Goal: Transaction & Acquisition: Purchase product/service

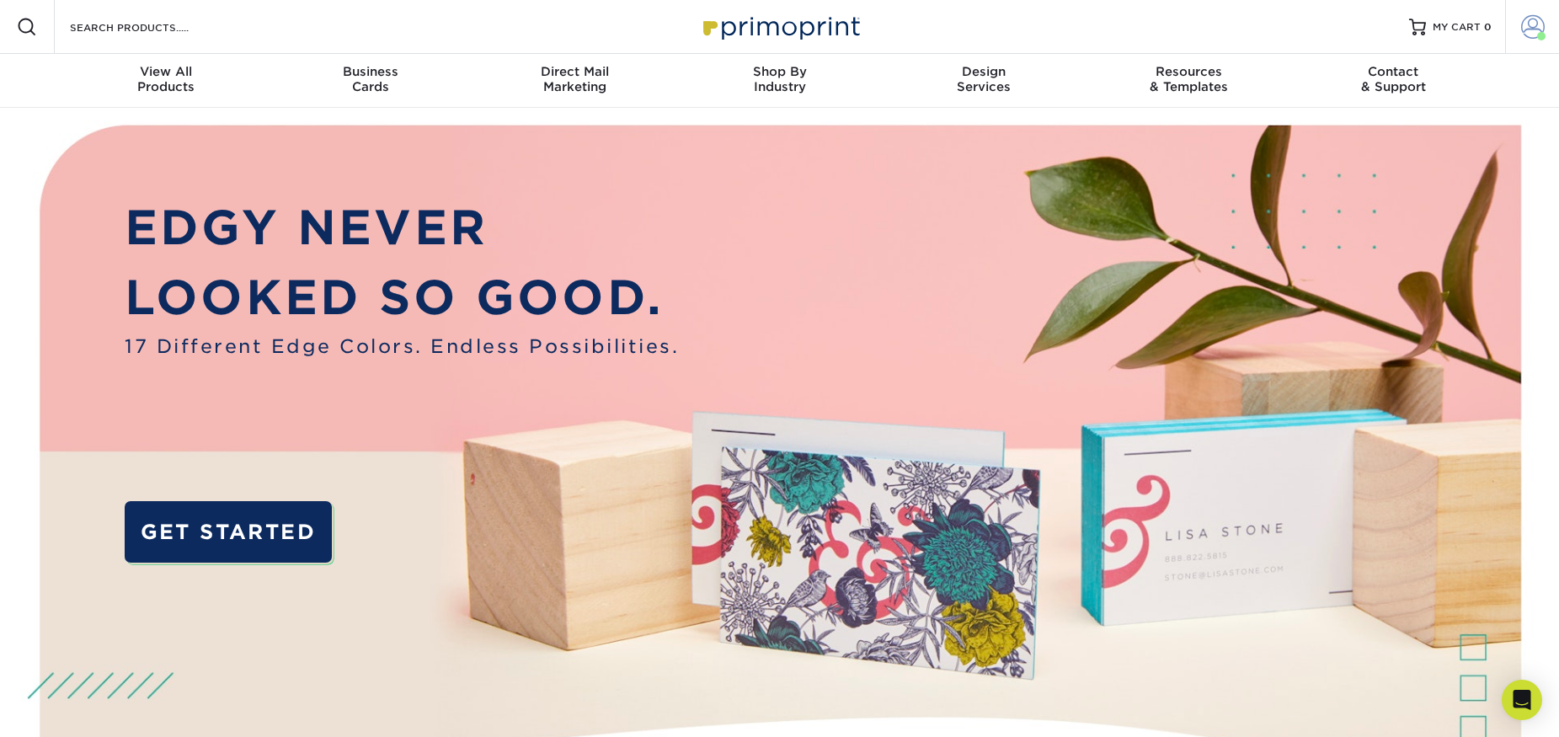
click at [1529, 25] on span at bounding box center [1533, 27] width 24 height 24
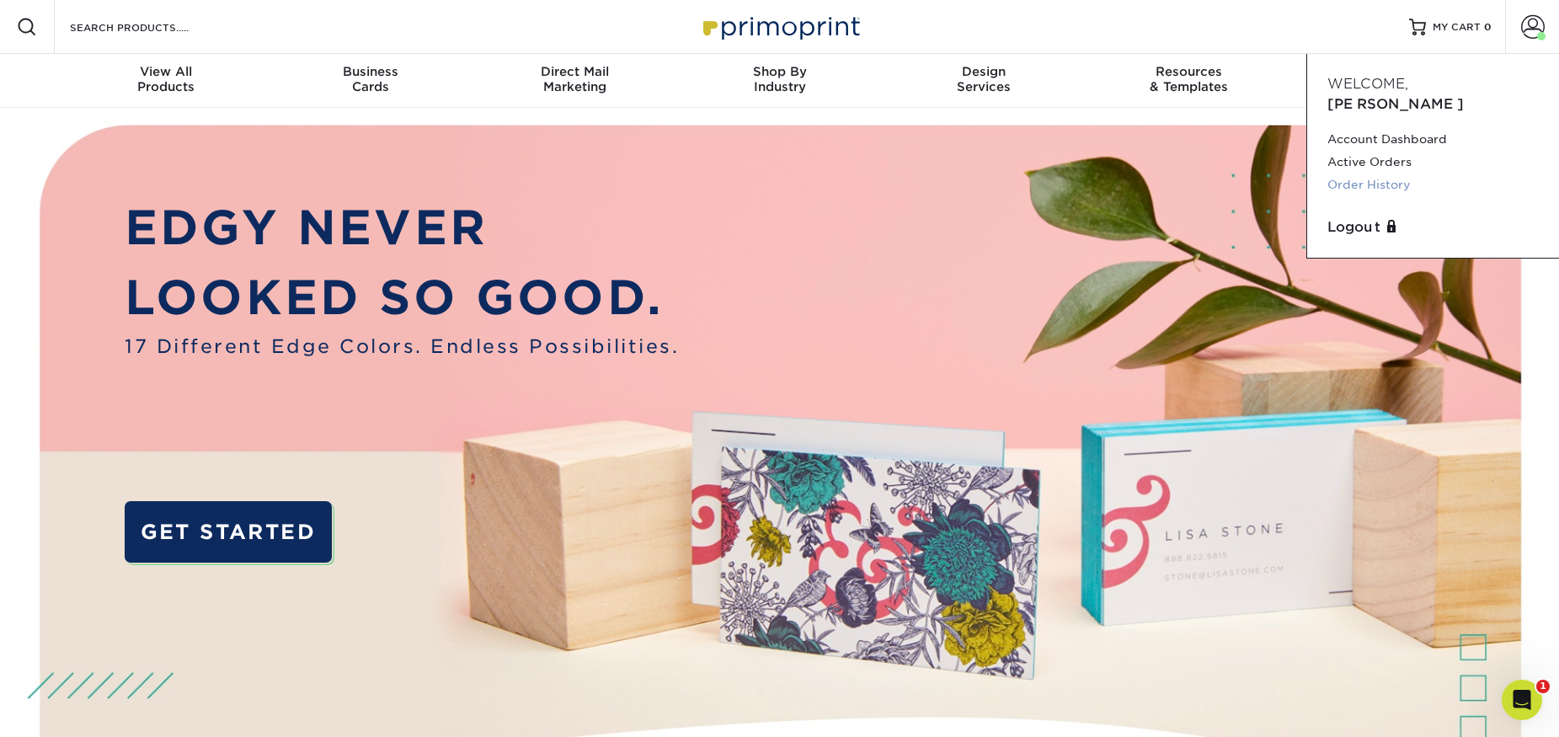
click at [1381, 173] on link "Order History" at bounding box center [1432, 184] width 211 height 23
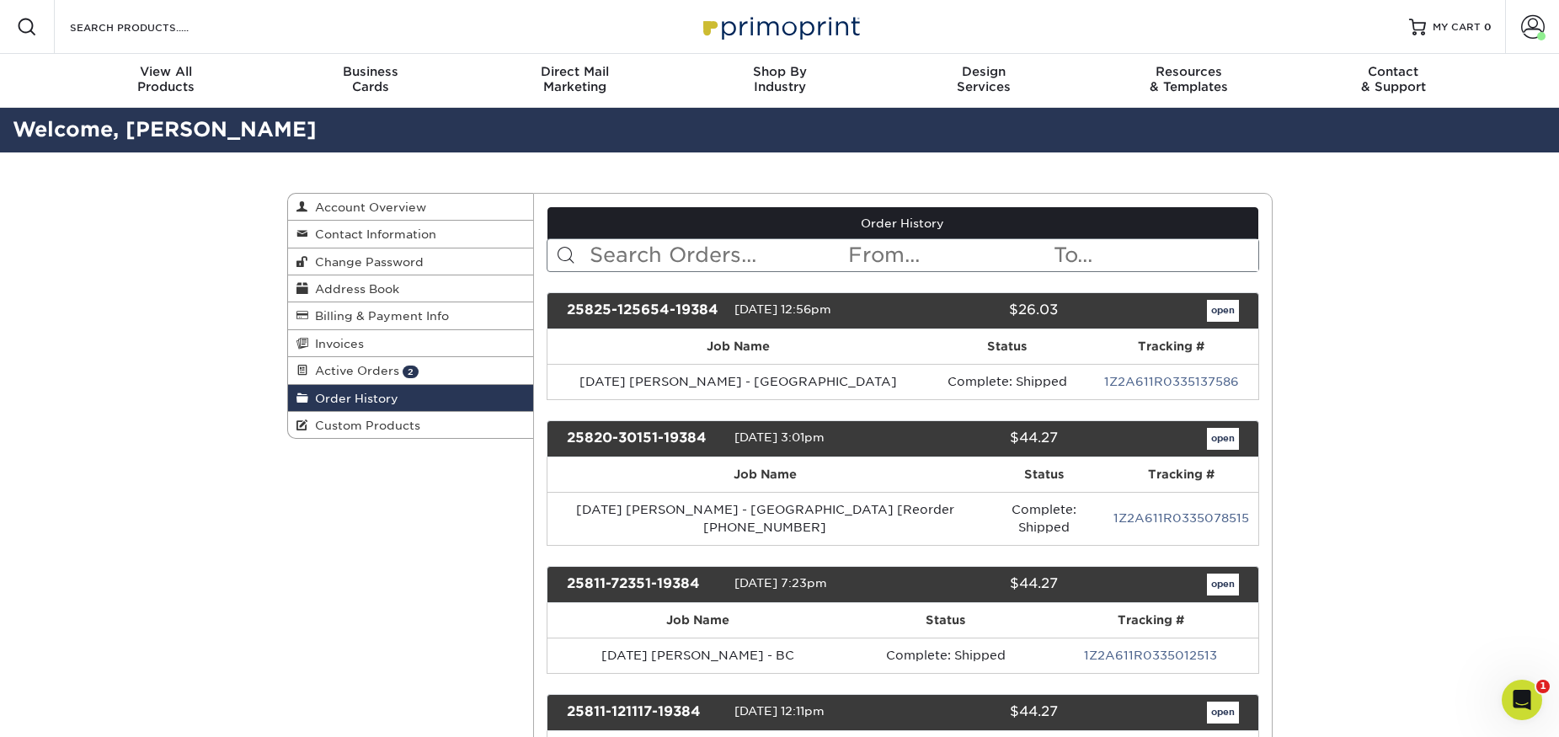
click at [685, 250] on input "text" at bounding box center [717, 255] width 258 height 32
type input "marian"
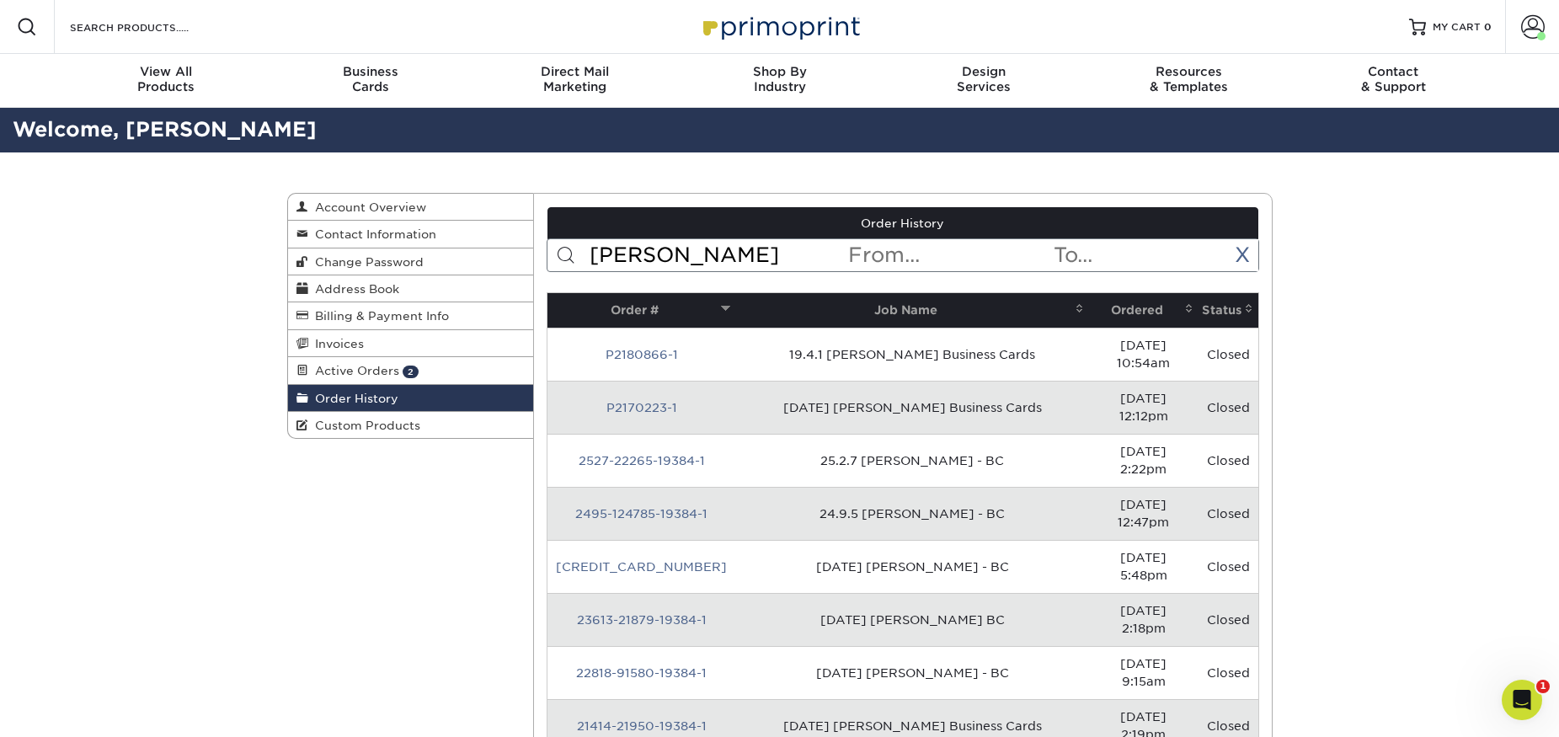
click at [1137, 309] on th "Ordered" at bounding box center [1143, 310] width 109 height 35
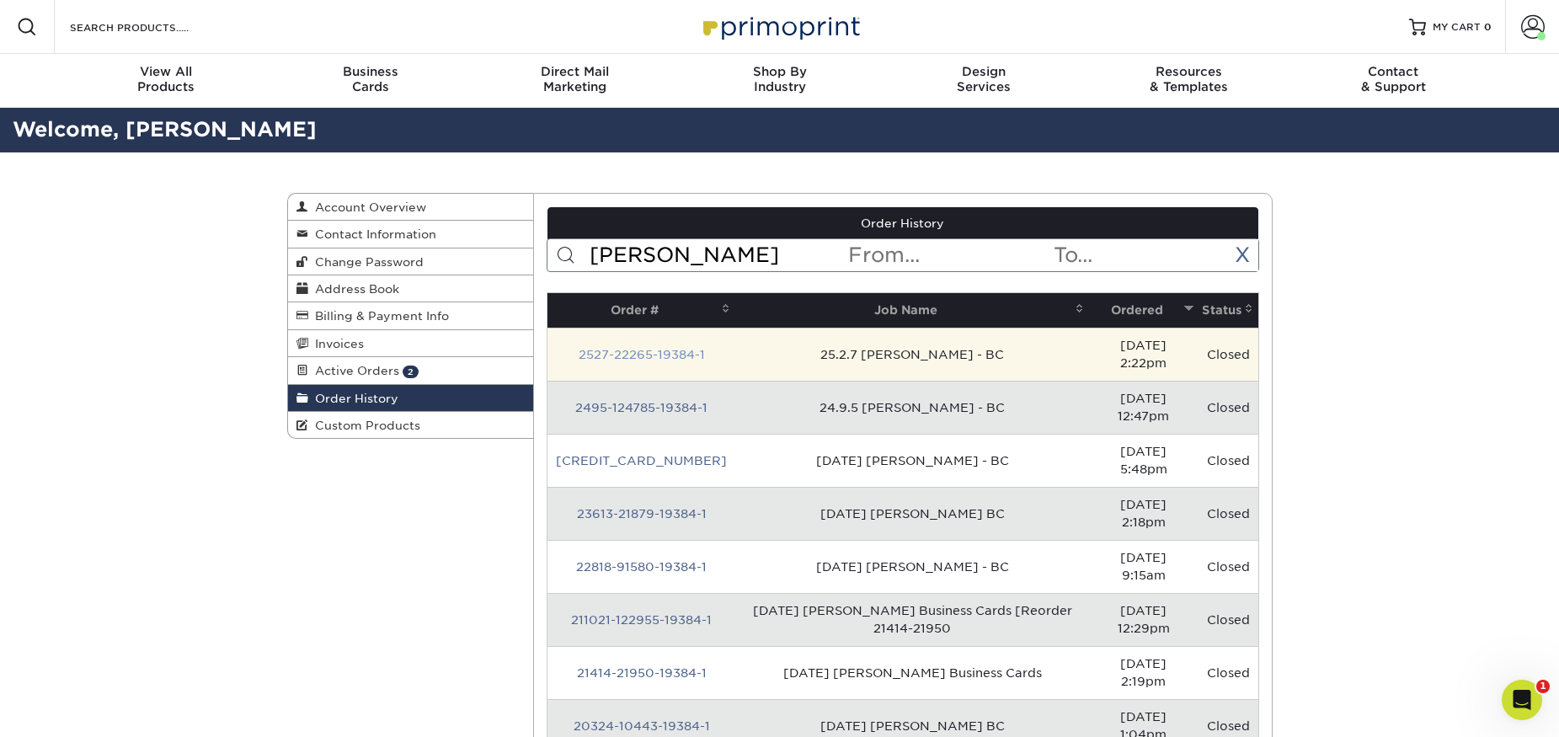
click at [647, 348] on link "2527-22265-19384-1" at bounding box center [641, 354] width 126 height 13
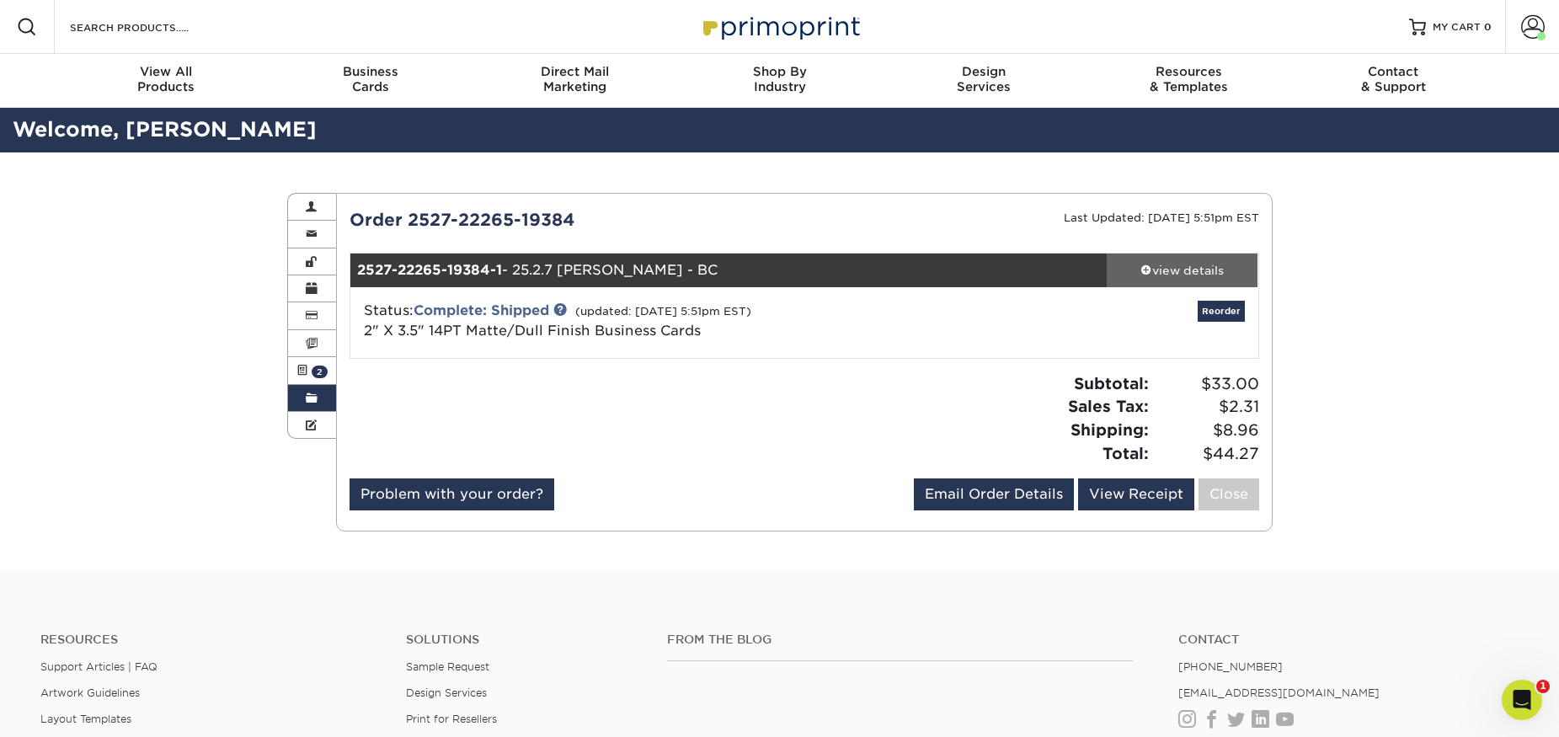
click at [1169, 266] on div "view details" at bounding box center [1182, 270] width 152 height 17
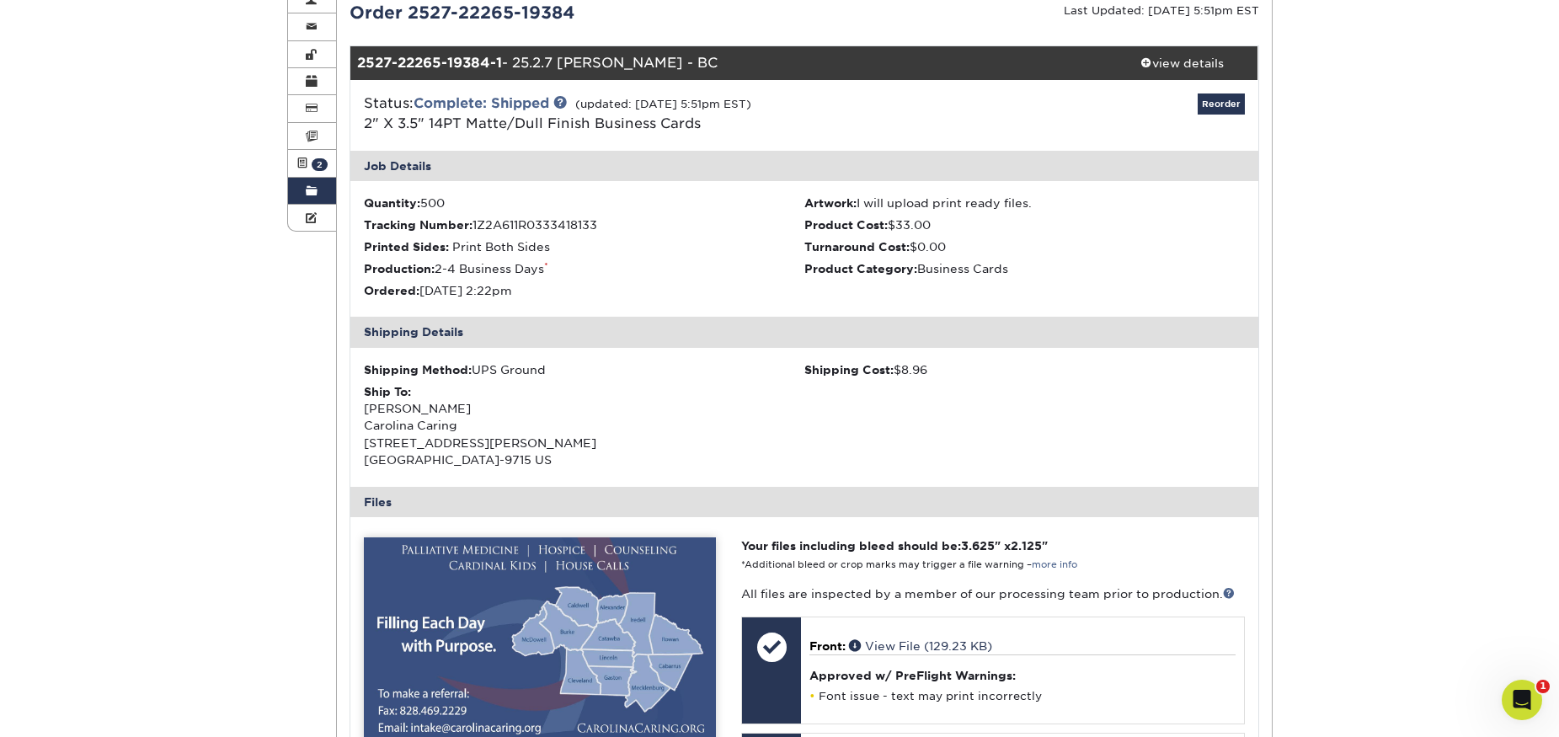
scroll to position [204, 0]
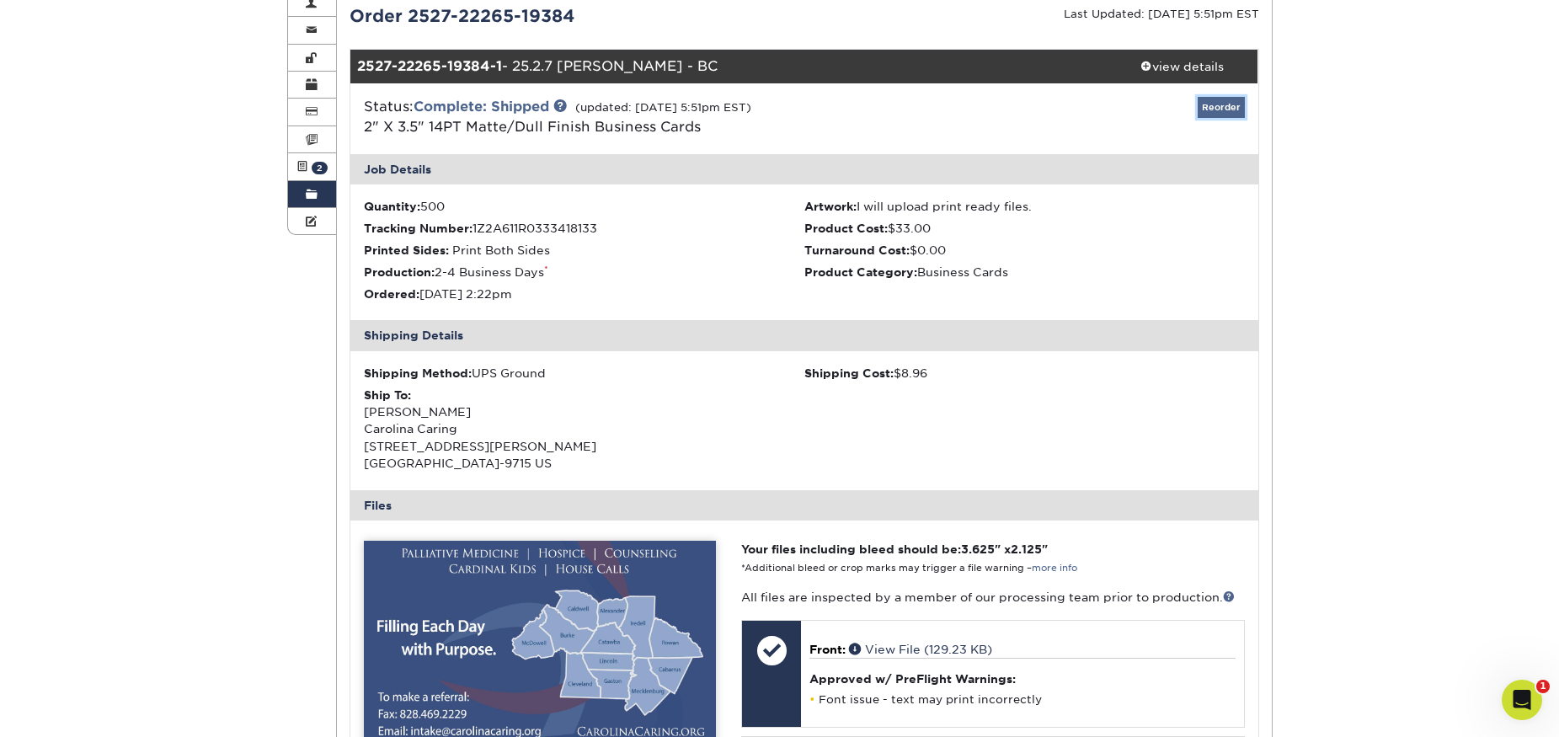
click at [1223, 109] on link "Reorder" at bounding box center [1220, 107] width 47 height 21
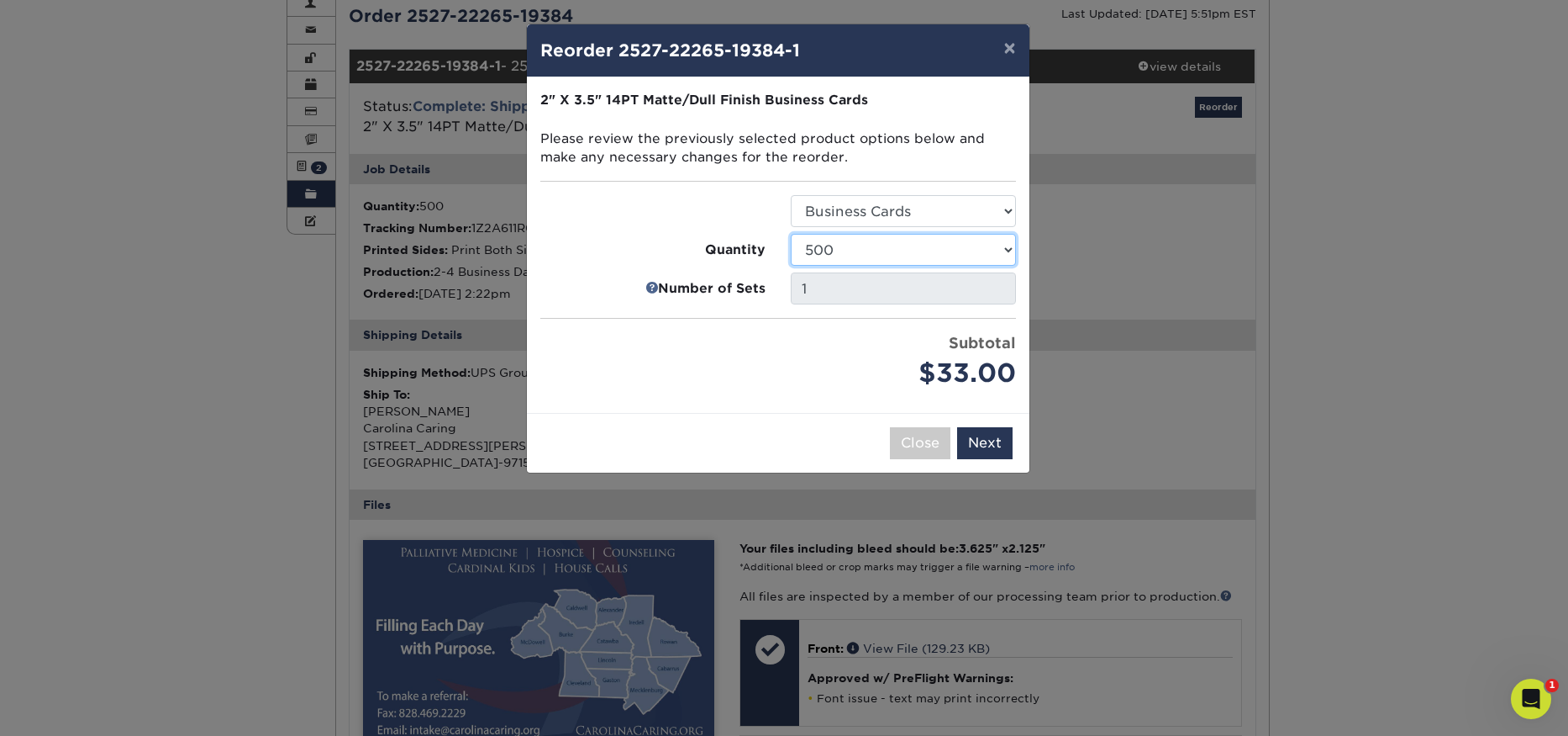
click at [898, 249] on select "100 250 500 1000 2500 5000 7500 10000 15000 20000 25000 30000 35000 40000 45000…" at bounding box center [903, 250] width 226 height 32
select select "52e3d710-0e8f-4d4d-8560-7d4d8655be69"
click at [790, 234] on select "100 250 500 1000 2500 5000 7500 10000 15000 20000 25000 30000 35000 40000 45000…" at bounding box center [903, 250] width 226 height 32
click at [985, 447] on button "Next" at bounding box center [985, 443] width 56 height 32
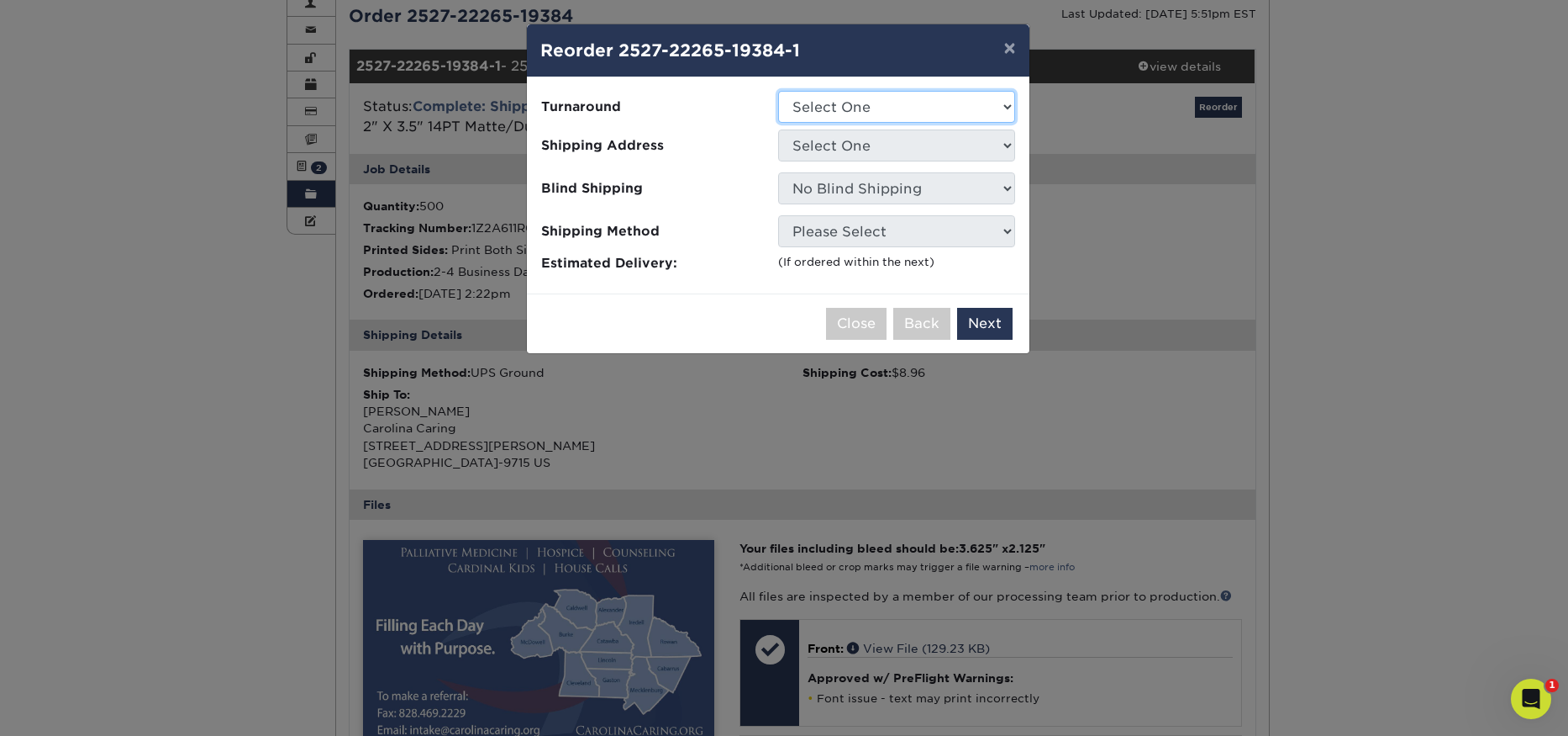
click at [931, 118] on select "Select One 2-4 Business Days 2 Day Next Business Day" at bounding box center [896, 107] width 237 height 32
select select "bbae0db4-e4ea-4d4a-8a0b-eb00eeb16e68"
click at [779, 91] on select "Select One 2-4 Business Days 2 Day Next Business Day" at bounding box center [896, 107] width 237 height 32
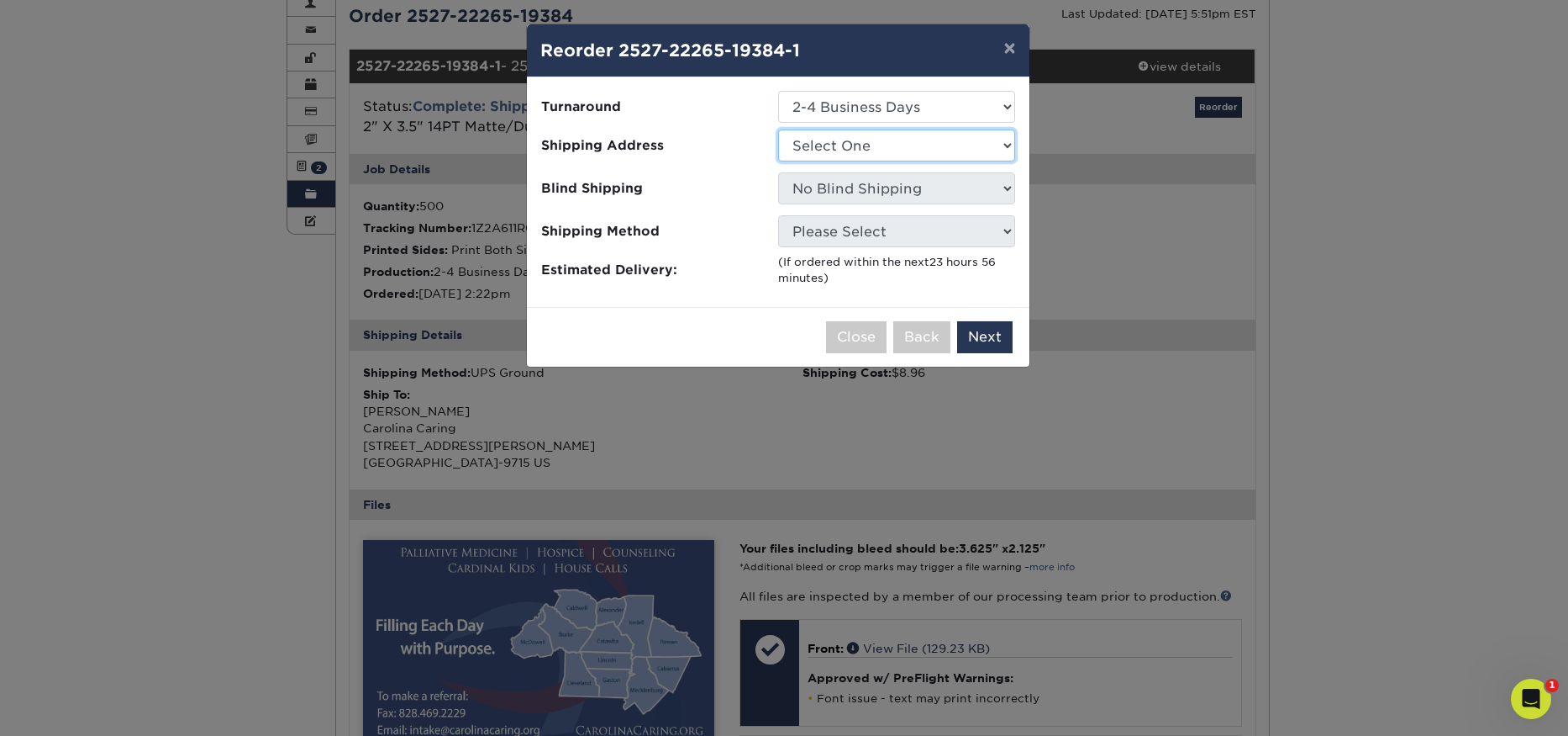
click at [924, 147] on select "Select One Business Cards - Leanne King Carolina Caring Carolina Caring Carolin…" at bounding box center [896, 146] width 237 height 32
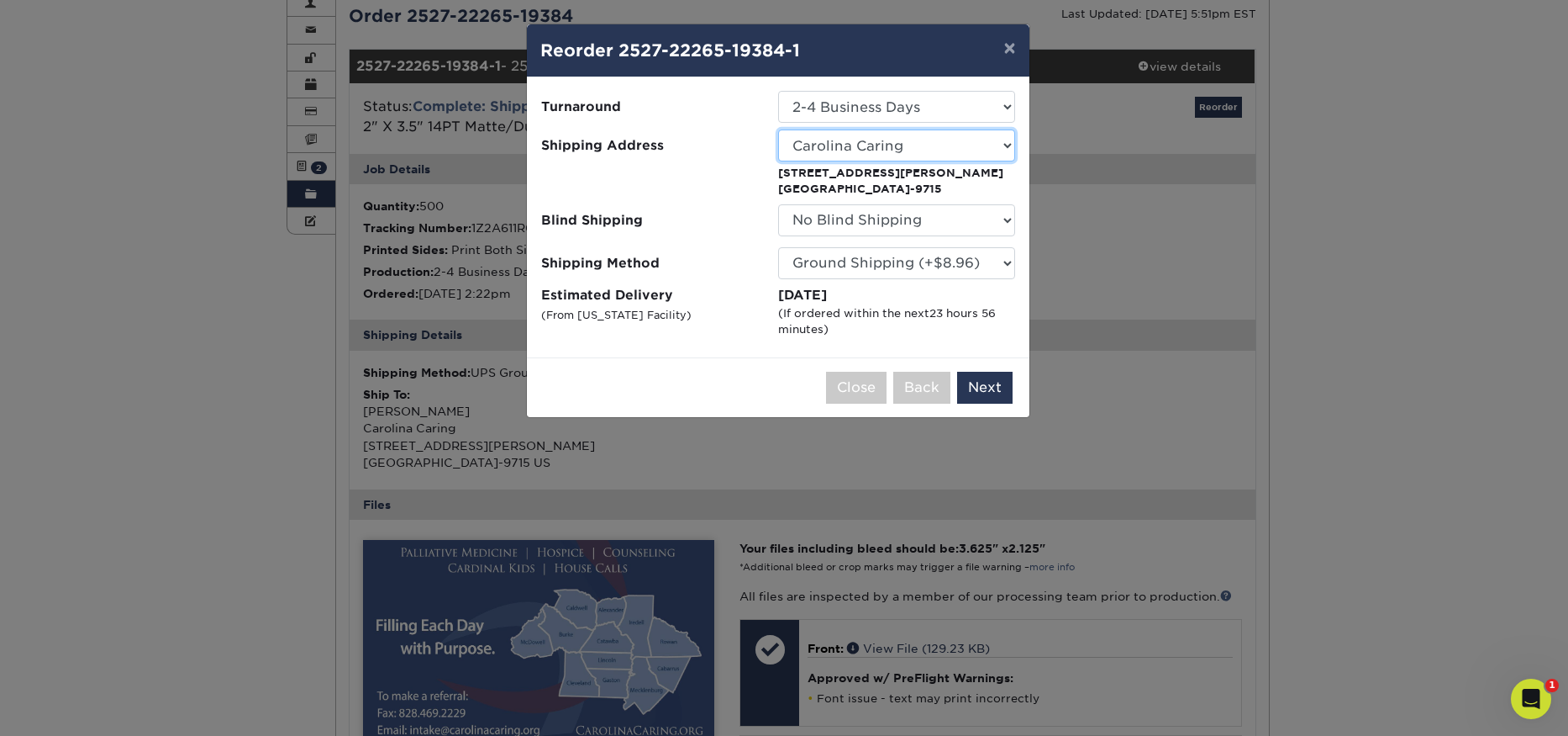
click at [1003, 141] on select "Select One Business Cards - Leanne King Carolina Caring Carolina Caring Carolin…" at bounding box center [896, 146] width 237 height 32
select select "281339"
click at [959, 141] on select "Select One Business Cards - Leanne King Carolina Caring Carolina Caring Carolin…" at bounding box center [896, 146] width 237 height 32
click at [986, 390] on button "Next" at bounding box center [985, 387] width 56 height 32
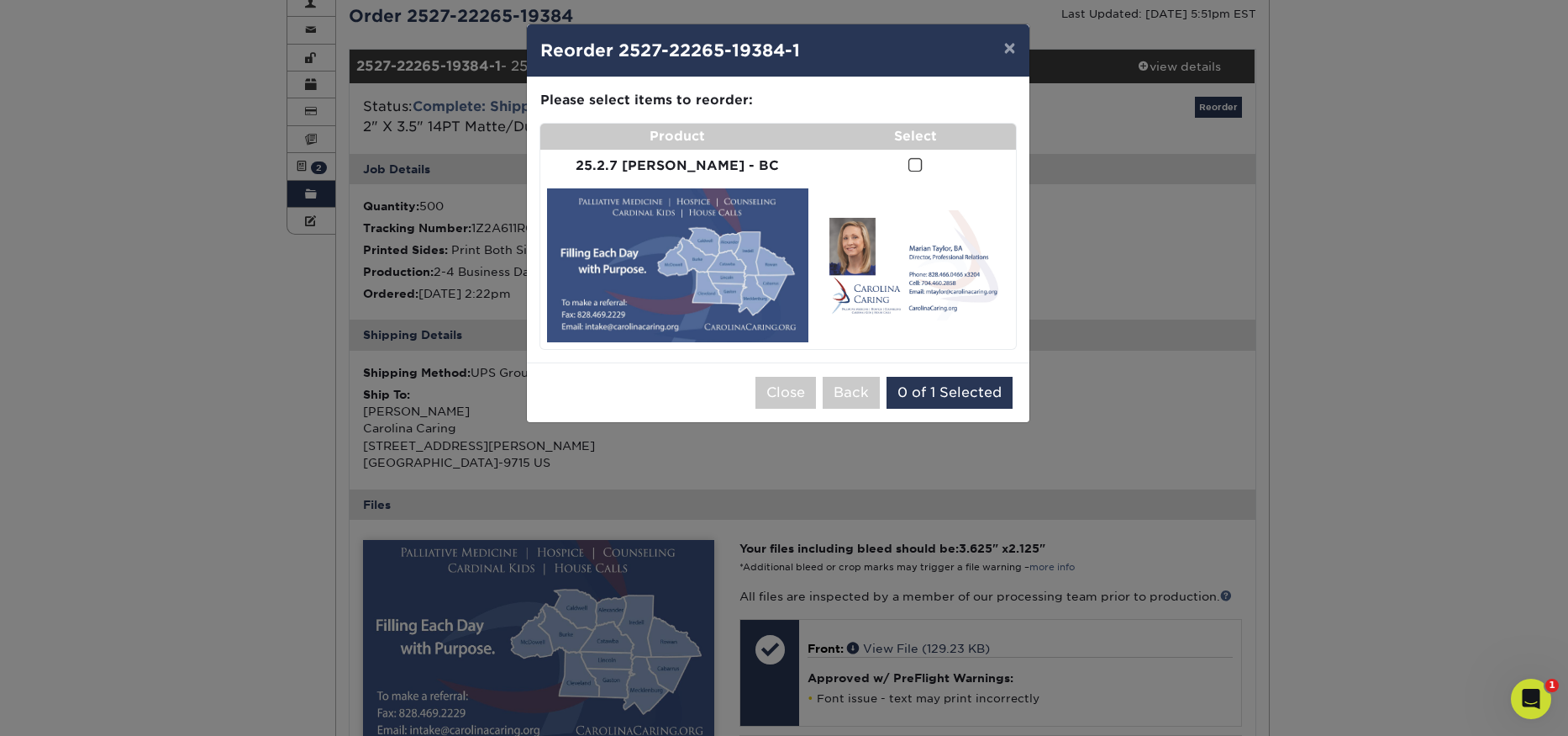
click at [908, 164] on span at bounding box center [915, 165] width 14 height 16
click at [0, 0] on input "checkbox" at bounding box center [0, 0] width 0 height 0
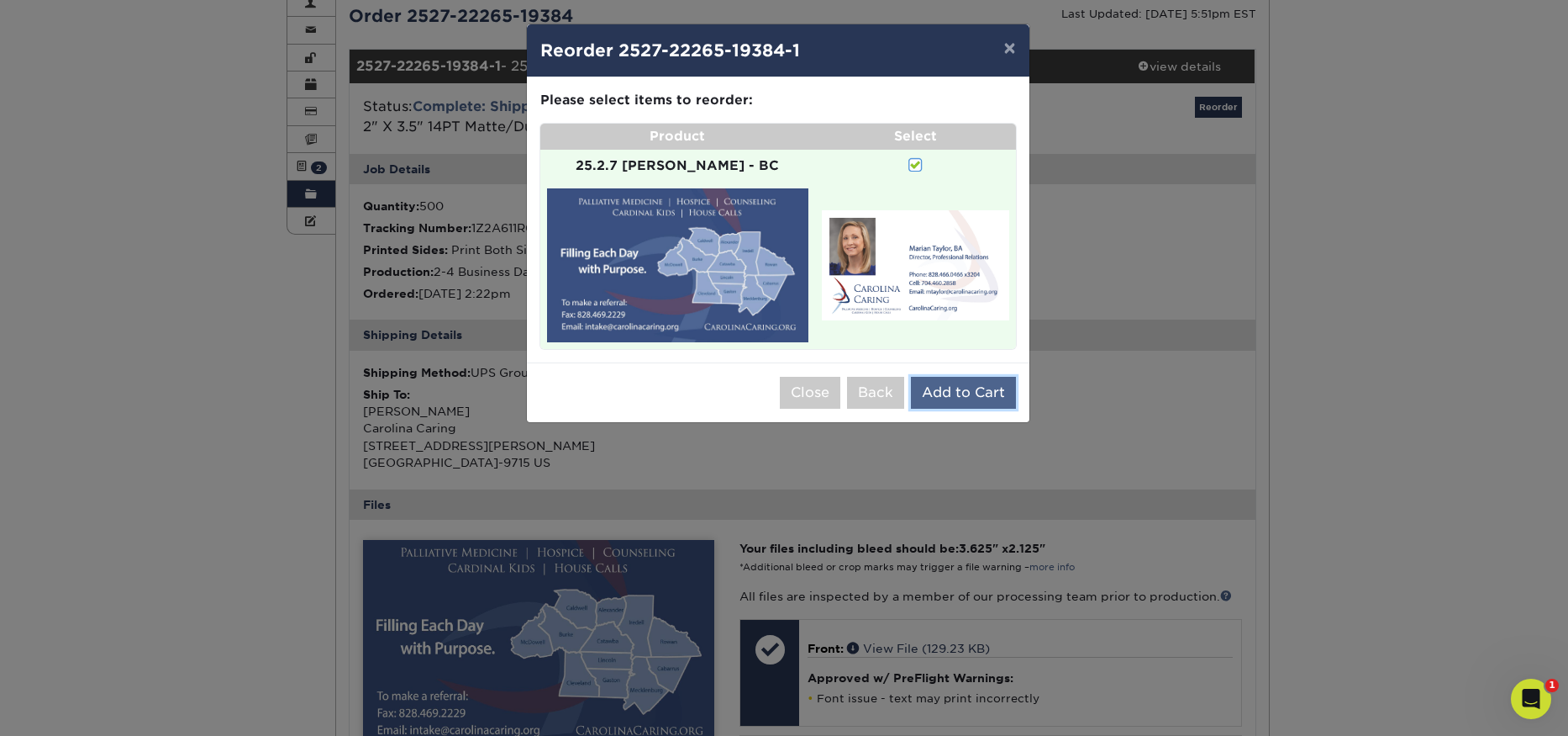
click at [983, 376] on button "Add to Cart" at bounding box center [963, 392] width 105 height 32
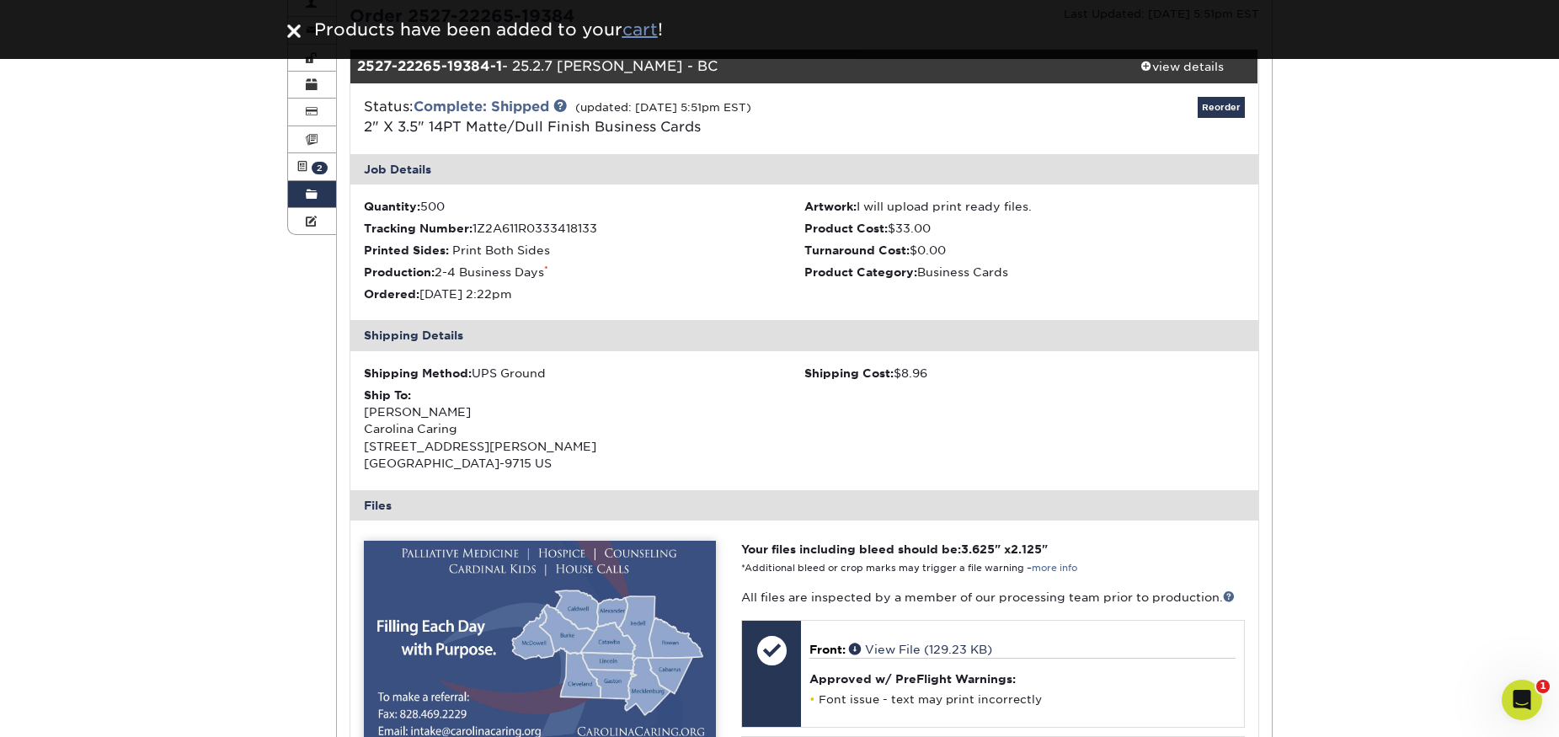
click at [648, 34] on u "cart" at bounding box center [639, 29] width 35 height 20
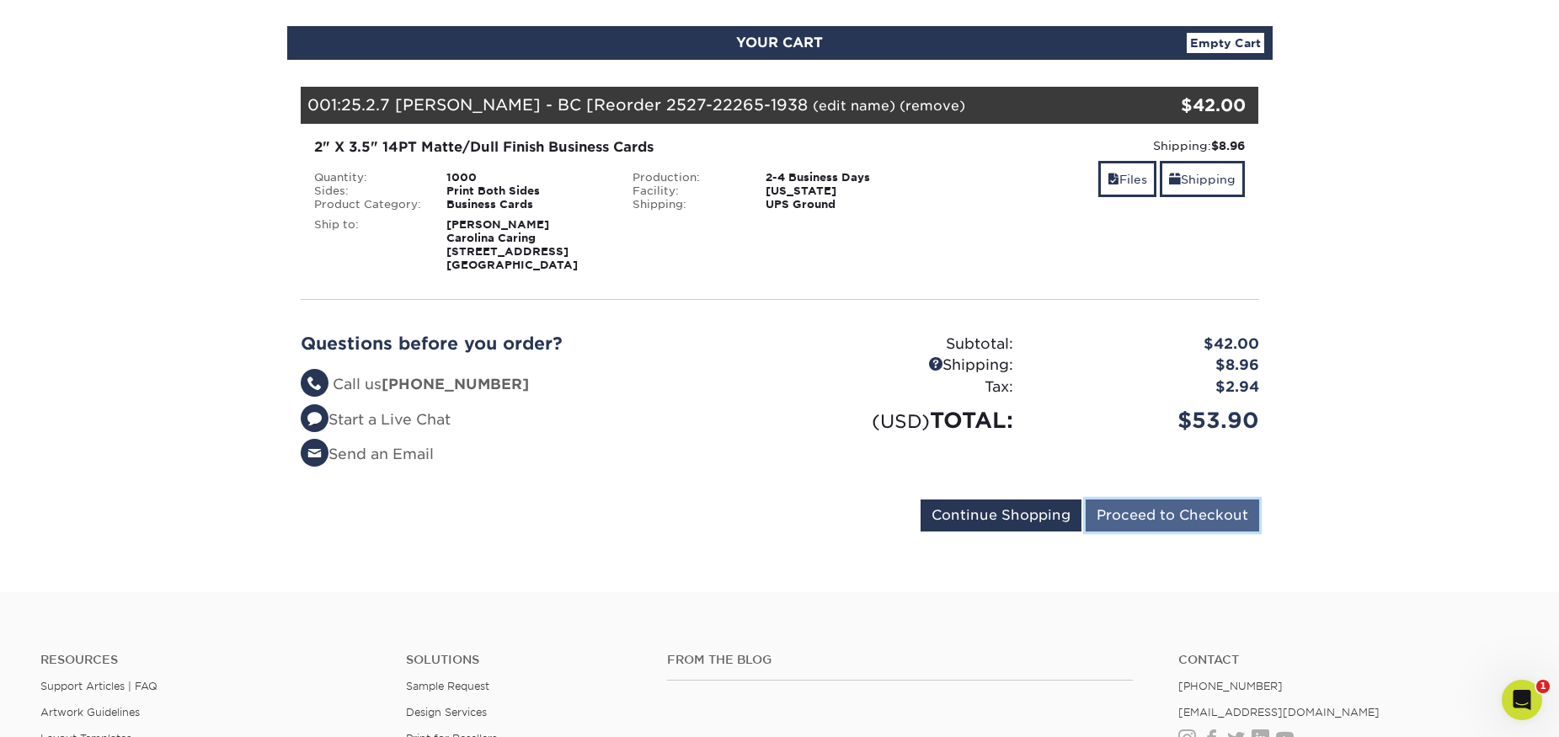
click at [1165, 511] on input "Proceed to Checkout" at bounding box center [1171, 515] width 173 height 32
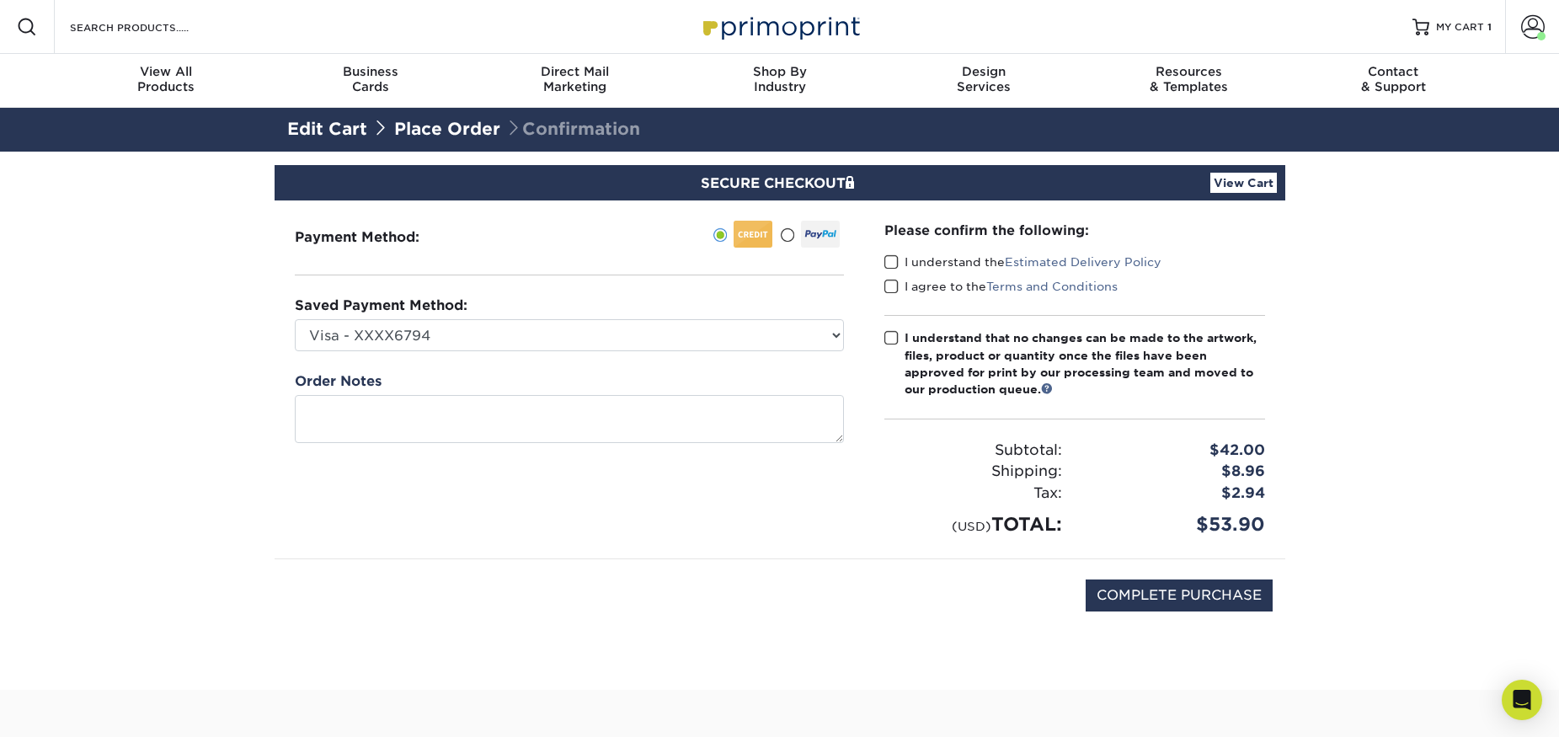
click at [887, 263] on span at bounding box center [891, 262] width 14 height 16
click at [0, 0] on input "I understand the Estimated Delivery Policy" at bounding box center [0, 0] width 0 height 0
click at [892, 290] on span at bounding box center [891, 287] width 14 height 16
click at [0, 0] on input "I agree to the Terms and Conditions" at bounding box center [0, 0] width 0 height 0
click at [892, 335] on span at bounding box center [891, 338] width 14 height 16
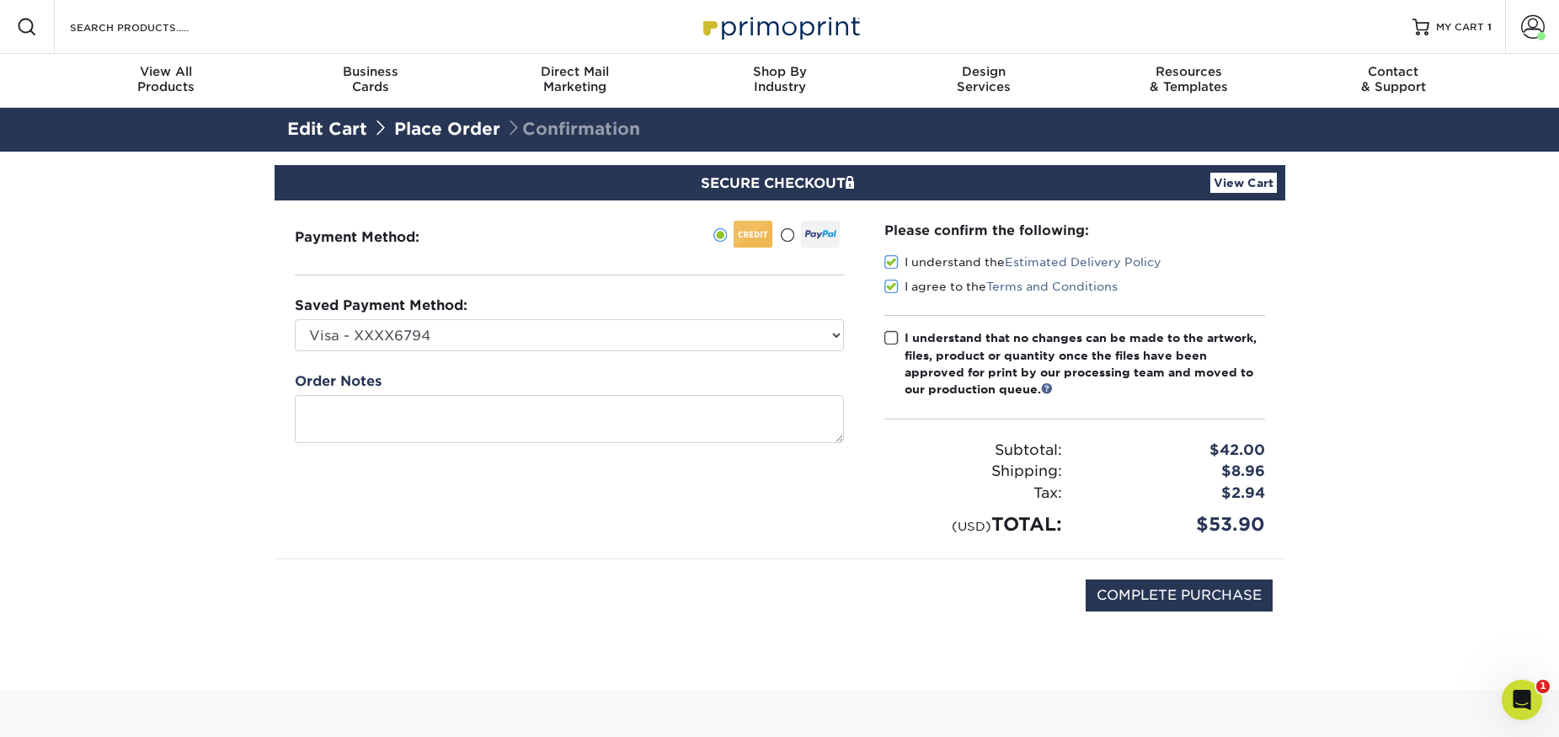
click at [0, 0] on input "I understand that no changes can be made to the artwork, files, product or quan…" at bounding box center [0, 0] width 0 height 0
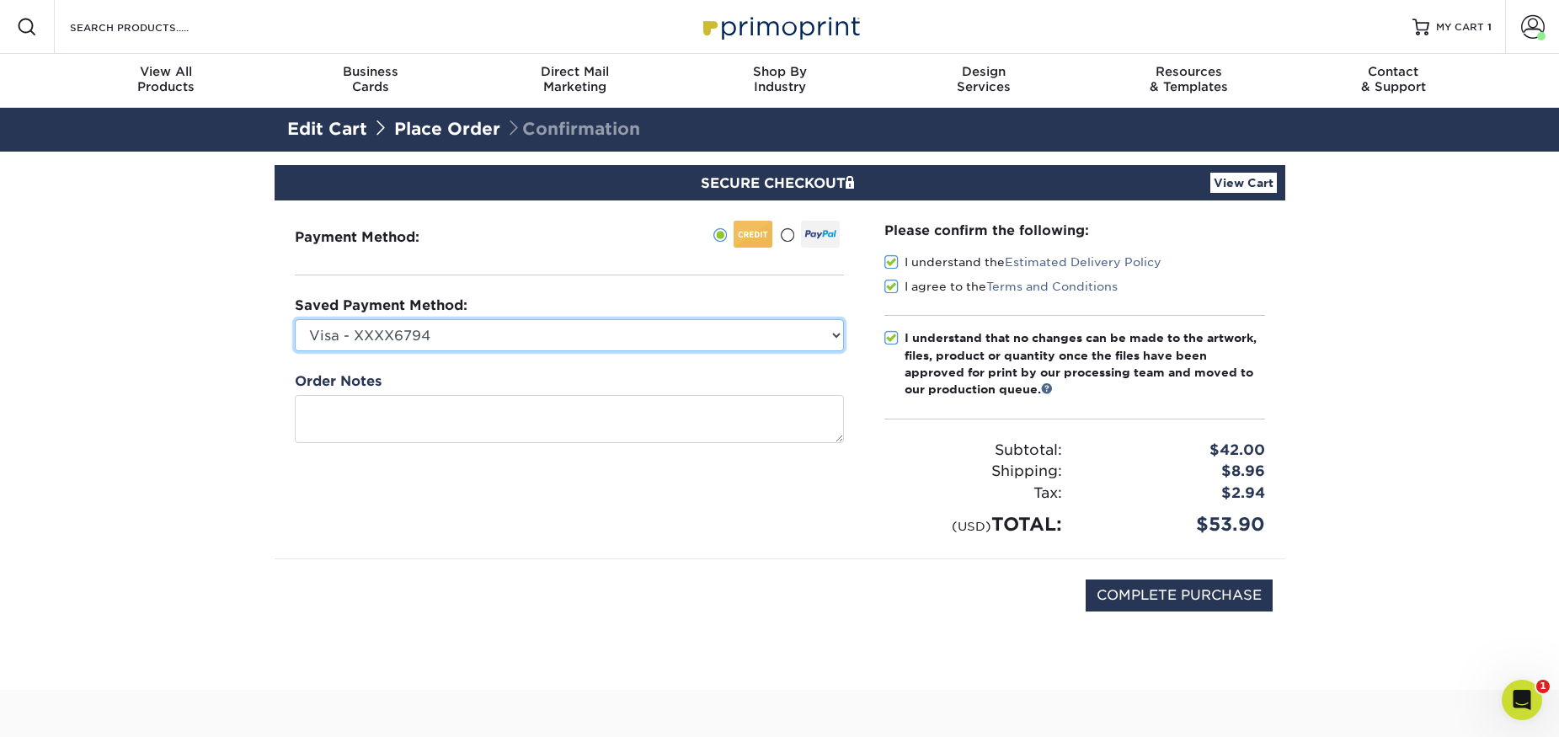
click at [834, 332] on select "Visa - XXXX6794 Visa - XXXX7081 Visa - XXXX2172 Visa - XXXX1584 Visa - XXXX7084…" at bounding box center [569, 335] width 549 height 32
select select "69163"
click at [295, 319] on select "Visa - XXXX6794 Visa - XXXX7081 Visa - XXXX2172 Visa - XXXX1584 Visa - XXXX7084…" at bounding box center [569, 335] width 549 height 32
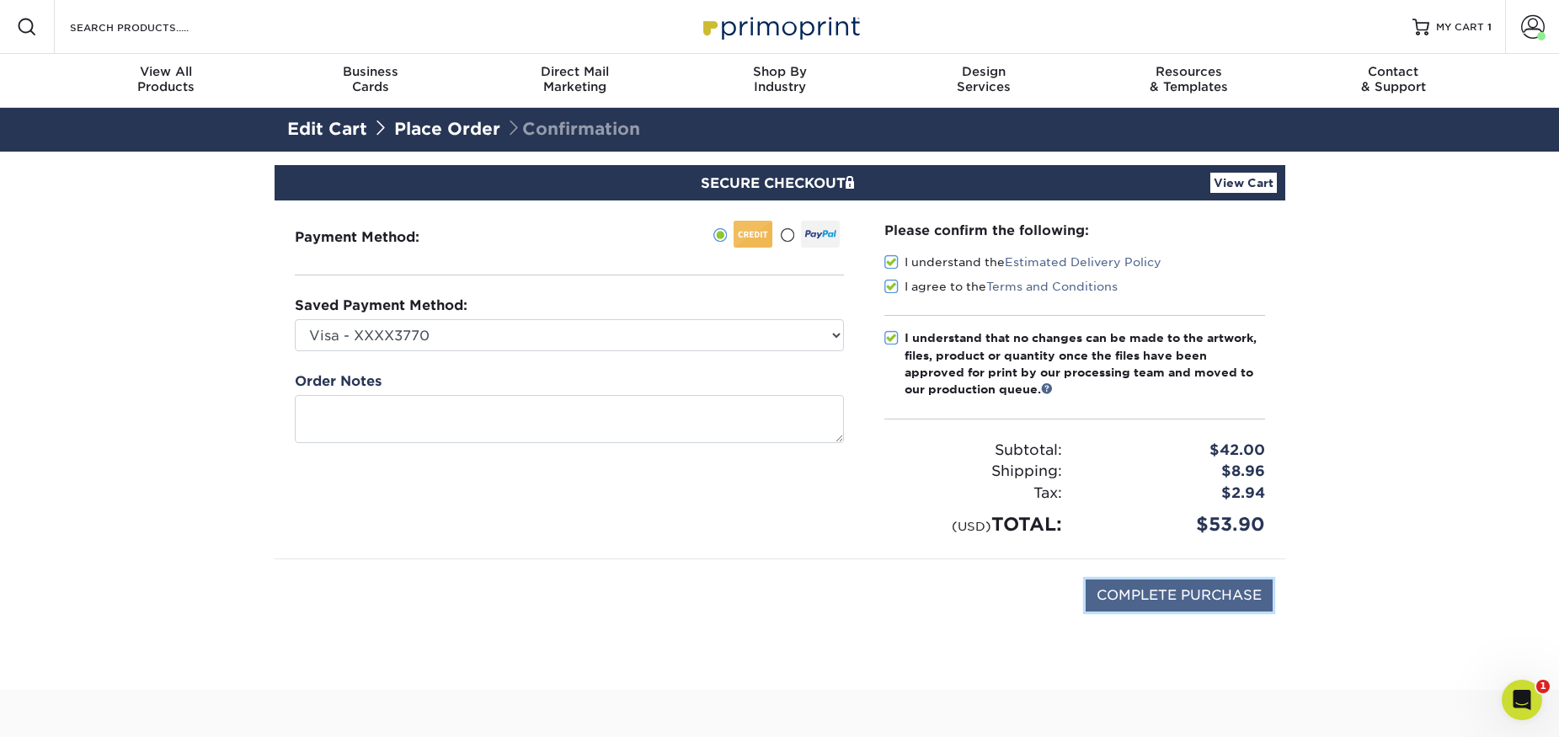
click at [1218, 592] on input "COMPLETE PURCHASE" at bounding box center [1178, 595] width 187 height 32
type input "PROCESSING, PLEASE WAIT..."
